Goal: Register for event/course

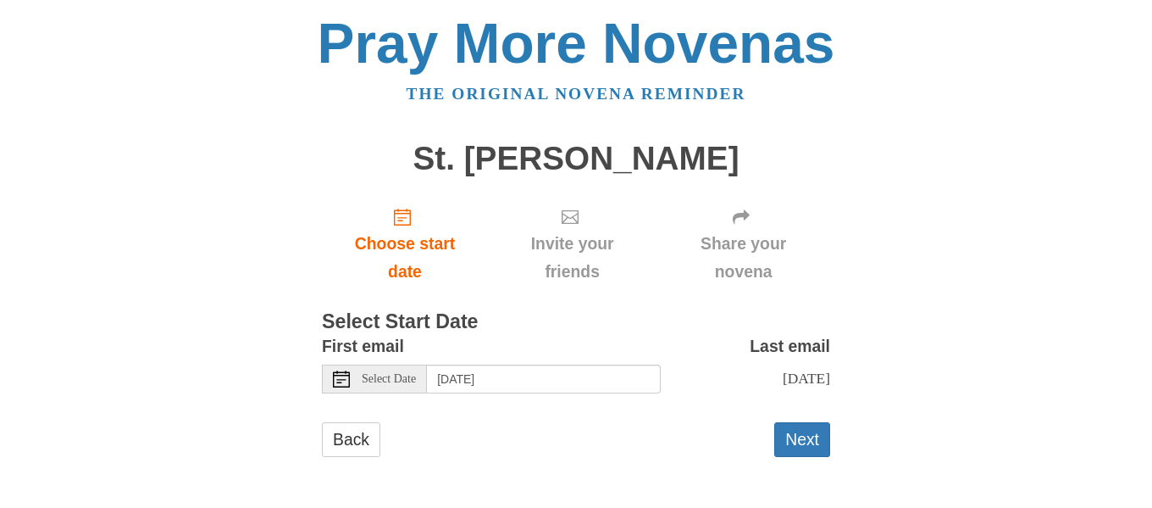
click at [385, 390] on div "Select Date" at bounding box center [374, 378] width 105 height 29
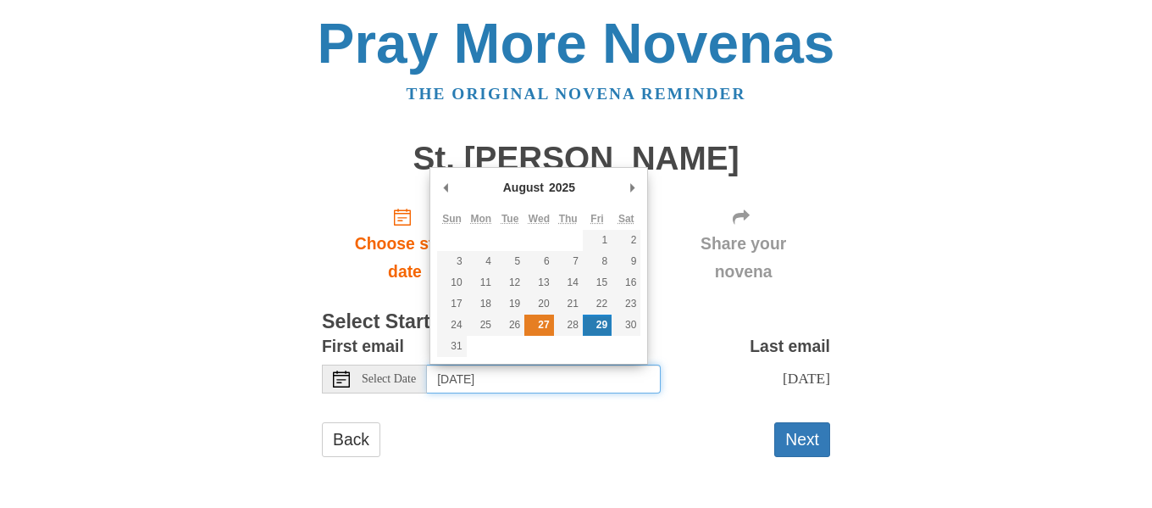
type input "Wednesday, August 27th"
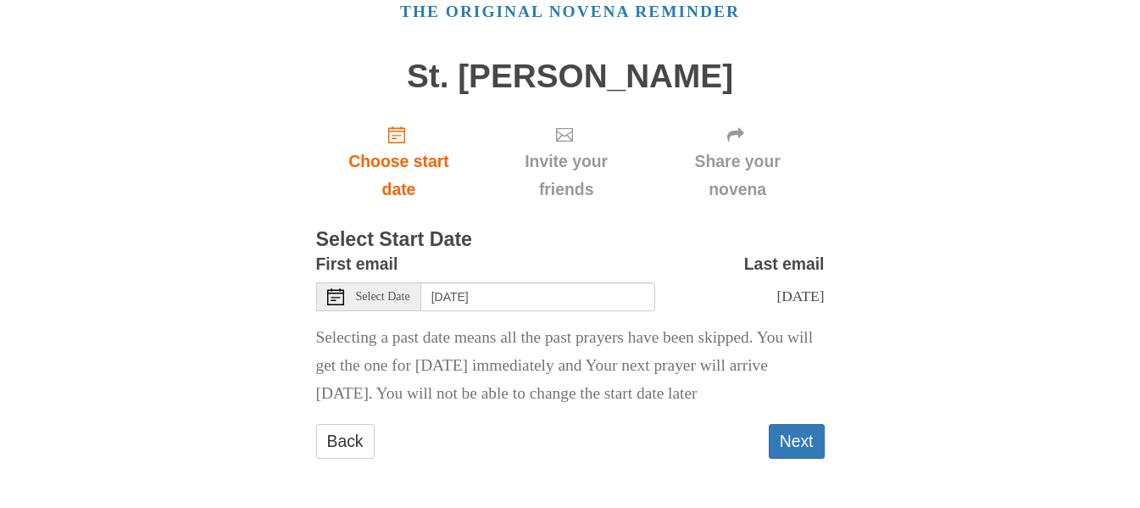
scroll to position [110, 0]
click at [813, 438] on button "Next" at bounding box center [796, 441] width 56 height 35
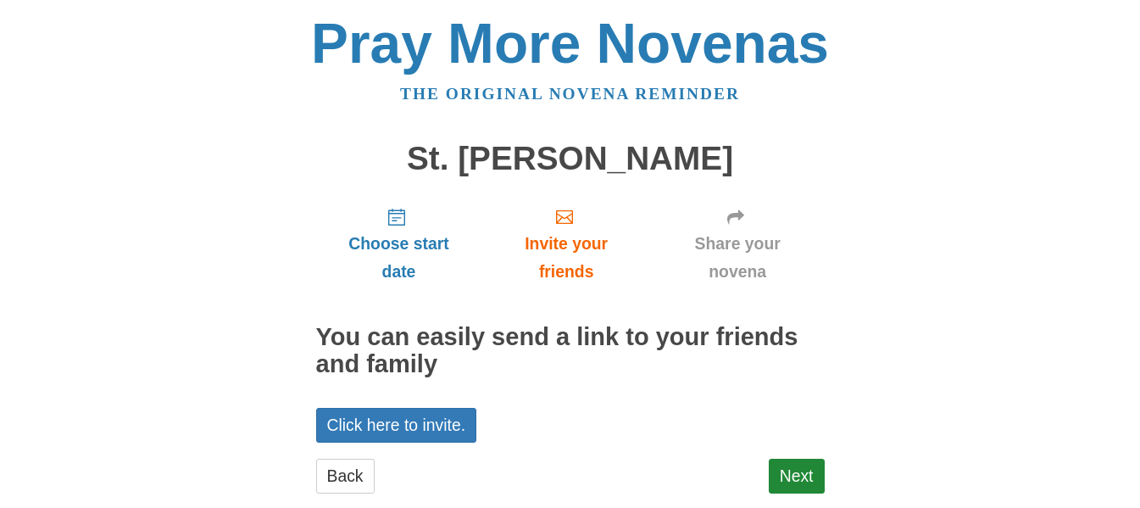
scroll to position [35, 0]
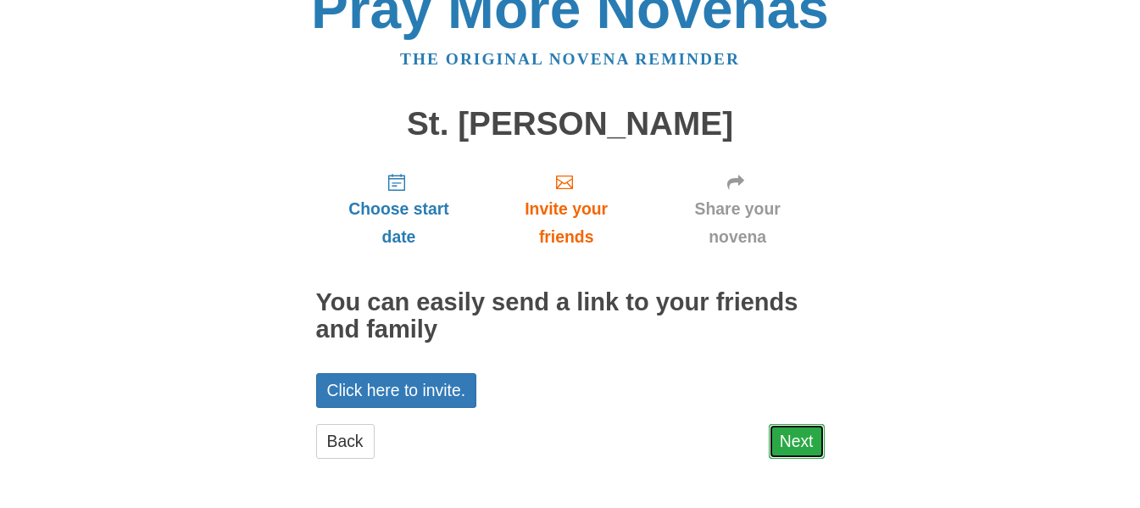
click at [793, 435] on link "Next" at bounding box center [796, 441] width 56 height 35
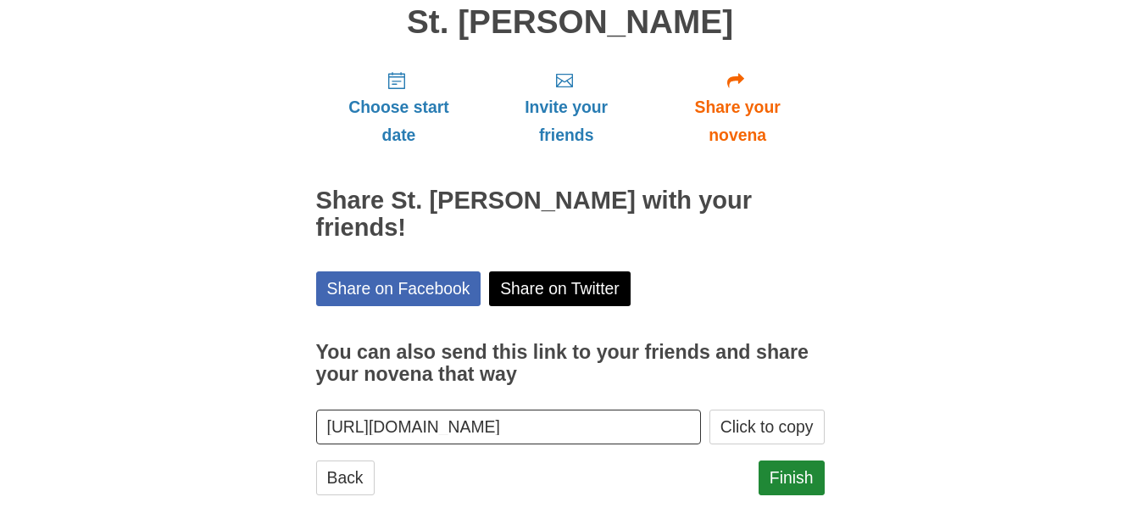
scroll to position [146, 0]
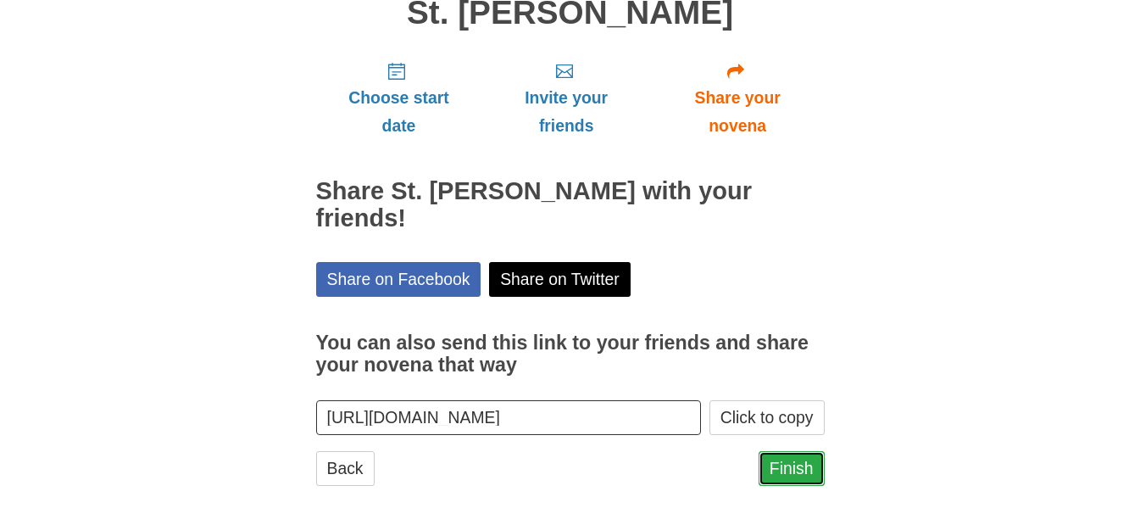
click at [797, 451] on link "Finish" at bounding box center [791, 468] width 66 height 35
